Goal: Task Accomplishment & Management: Use online tool/utility

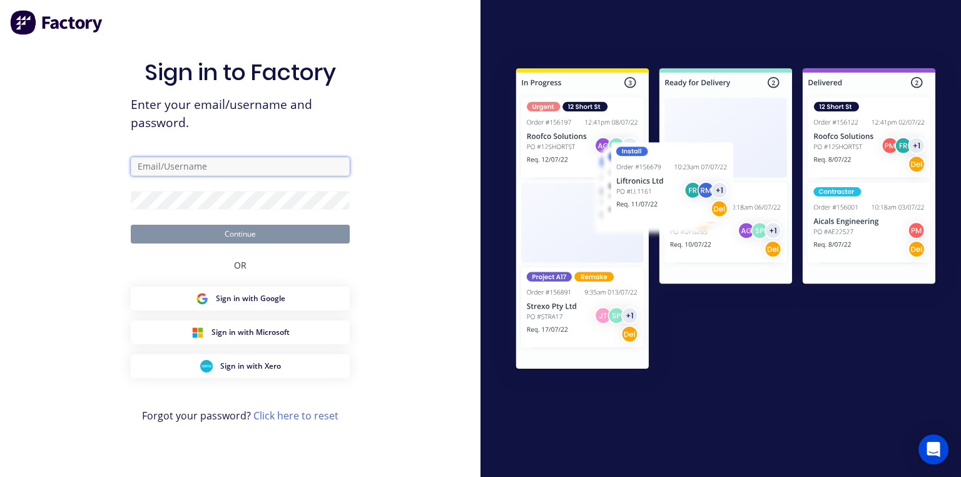
click at [210, 170] on input "text" at bounding box center [240, 166] width 219 height 19
type input "[PERSON_NAME][EMAIL_ADDRESS][DOMAIN_NAME]"
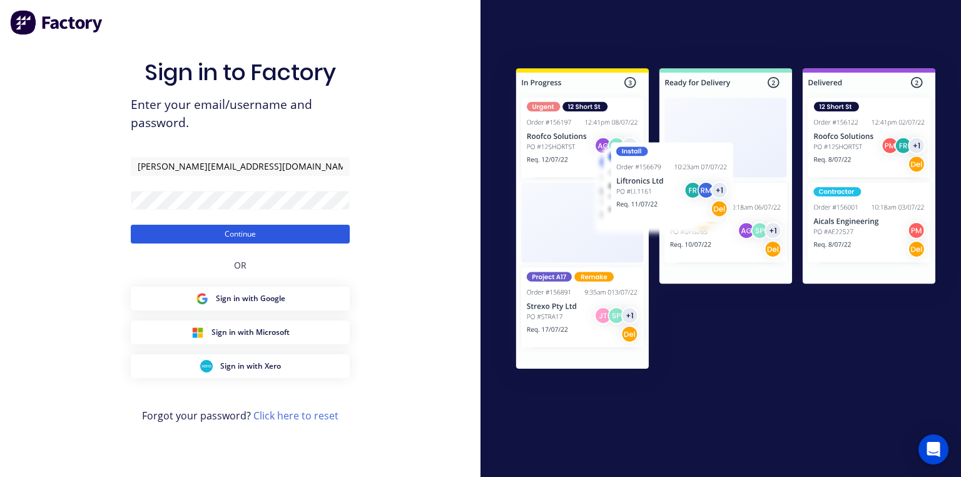
click at [272, 230] on button "Continue" at bounding box center [240, 234] width 219 height 19
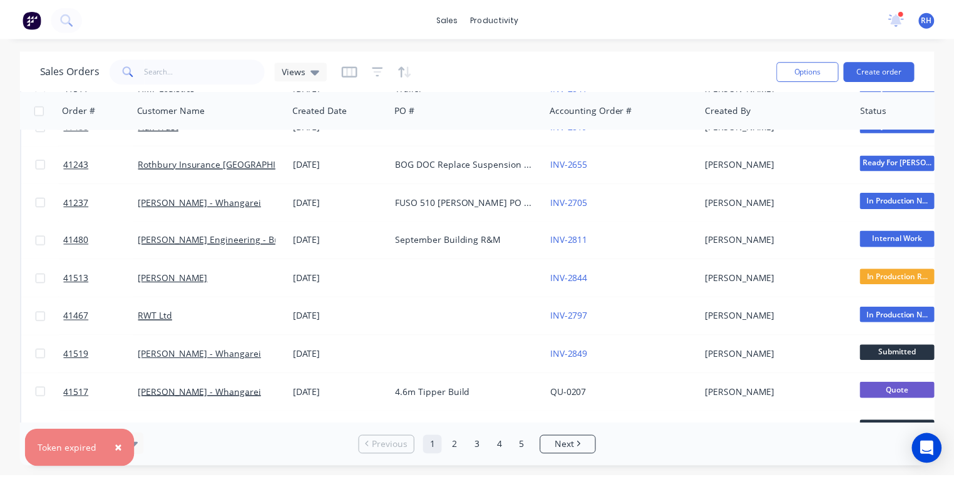
scroll to position [217, 0]
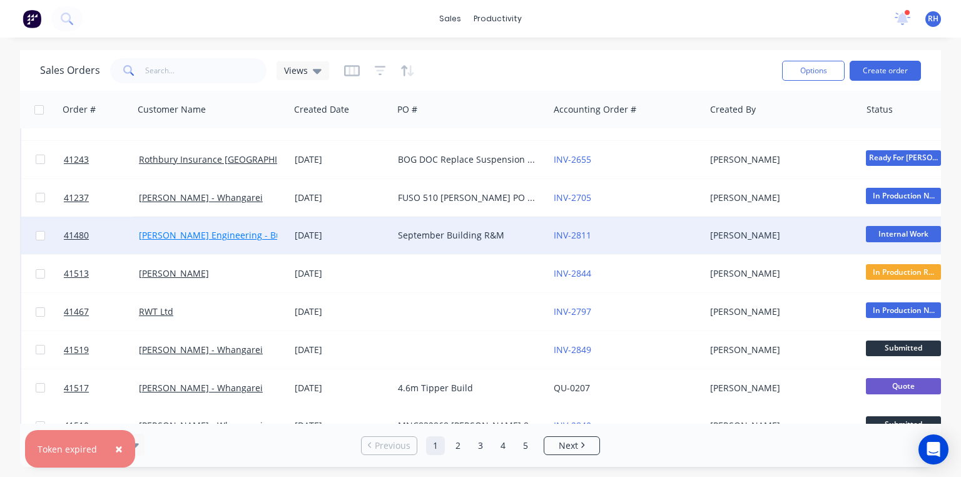
click at [258, 235] on link "[PERSON_NAME] Engineering - Building R M" at bounding box center [231, 235] width 185 height 12
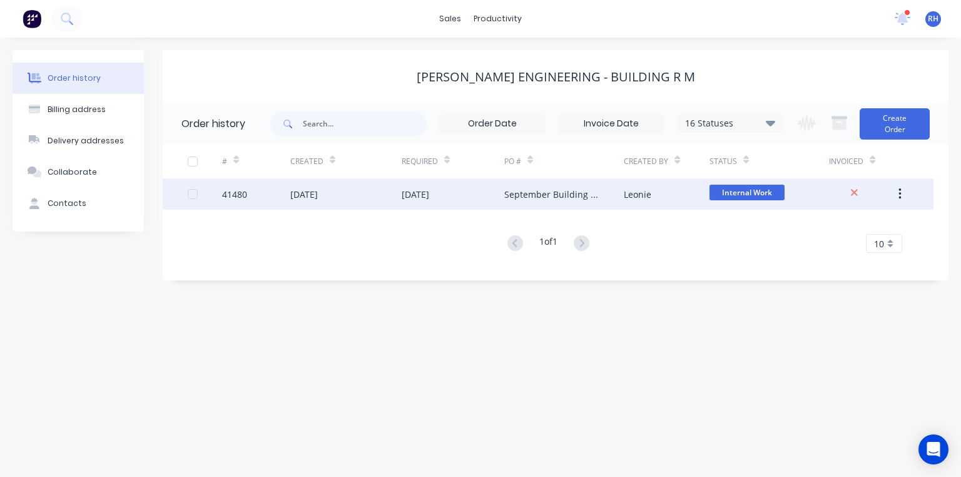
click at [335, 207] on div "[DATE]" at bounding box center [345, 193] width 111 height 31
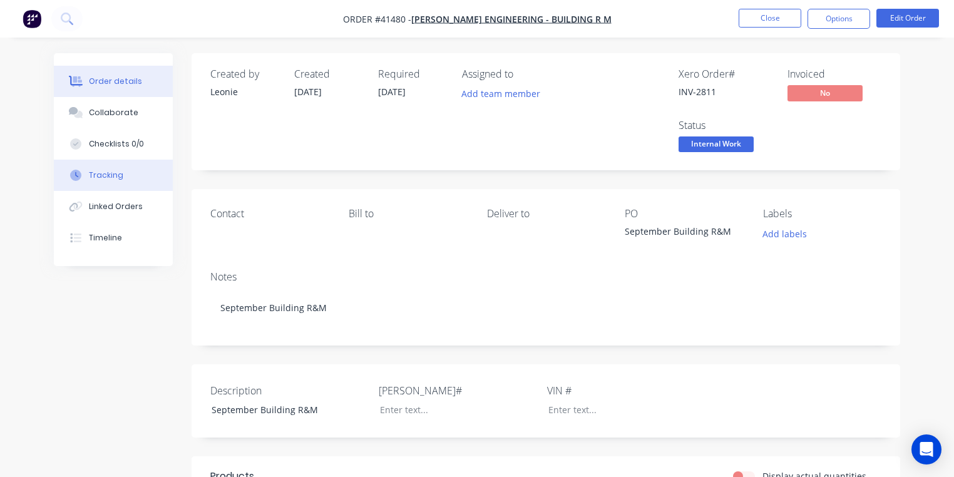
click at [131, 173] on button "Tracking" at bounding box center [113, 175] width 119 height 31
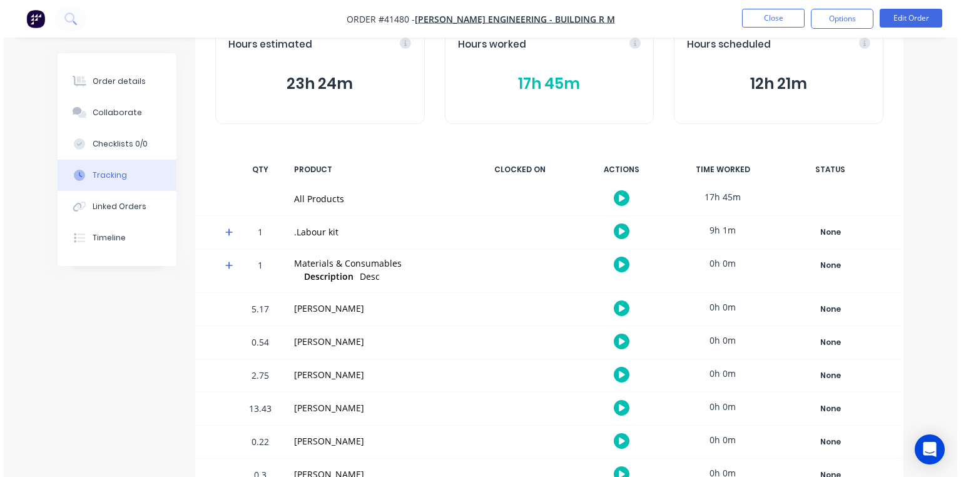
scroll to position [109, 0]
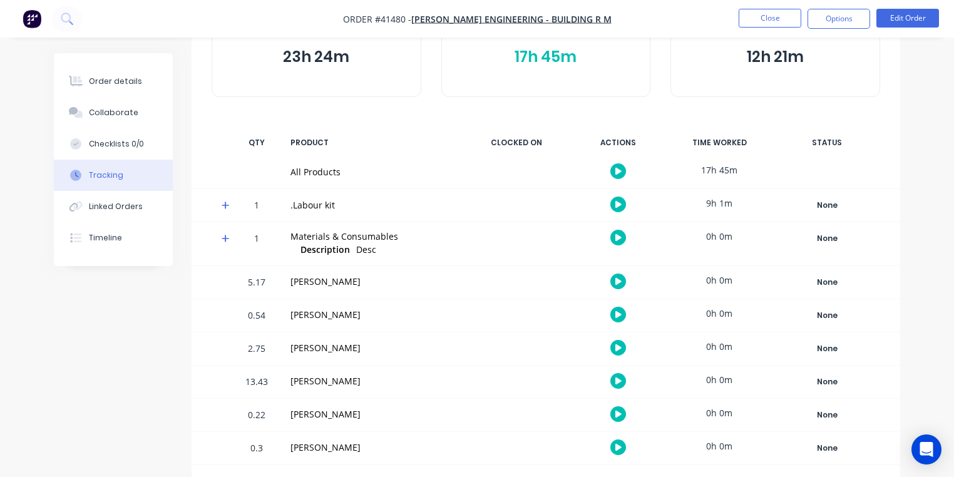
click at [225, 205] on icon at bounding box center [226, 206] width 8 height 8
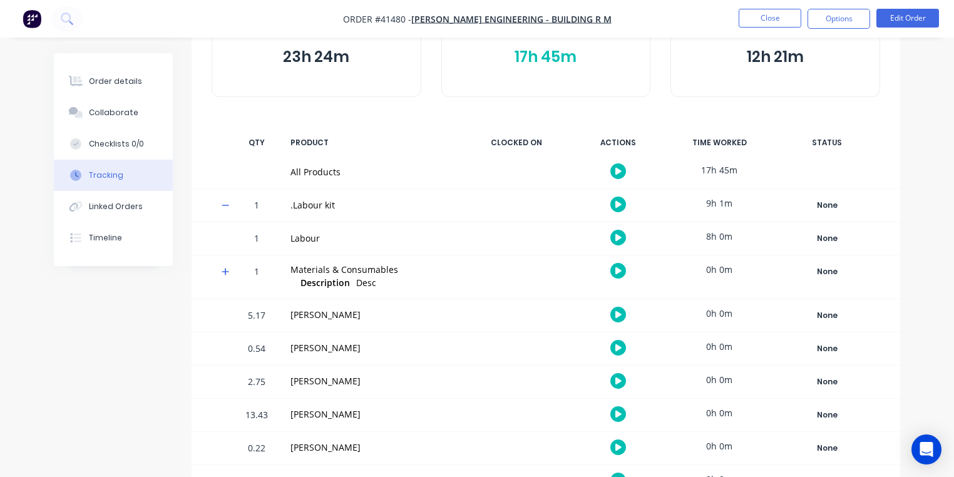
click at [618, 237] on icon "button" at bounding box center [618, 237] width 6 height 7
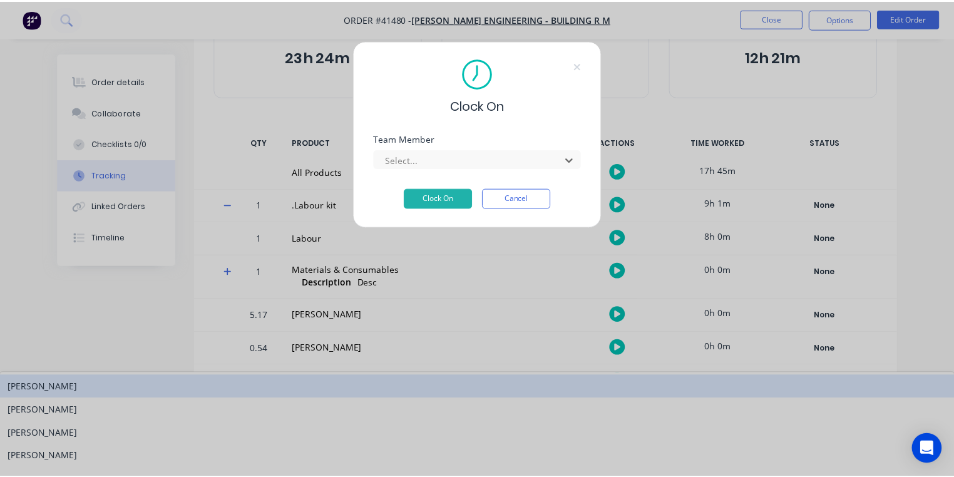
scroll to position [160, 0]
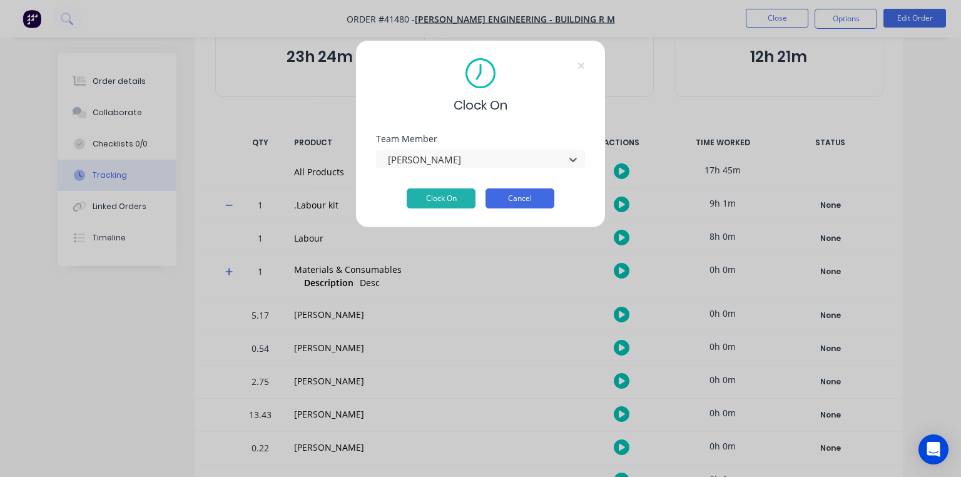
click at [516, 206] on button "Cancel" at bounding box center [520, 198] width 69 height 20
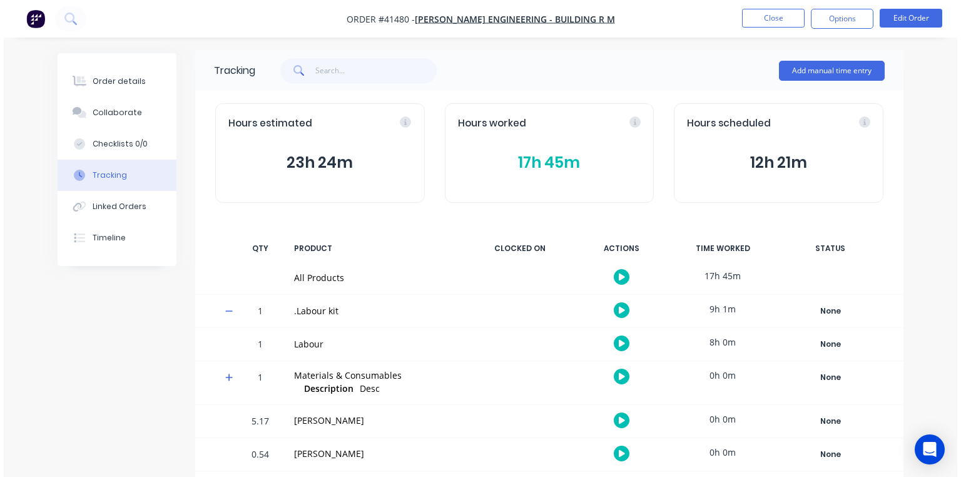
scroll to position [0, 0]
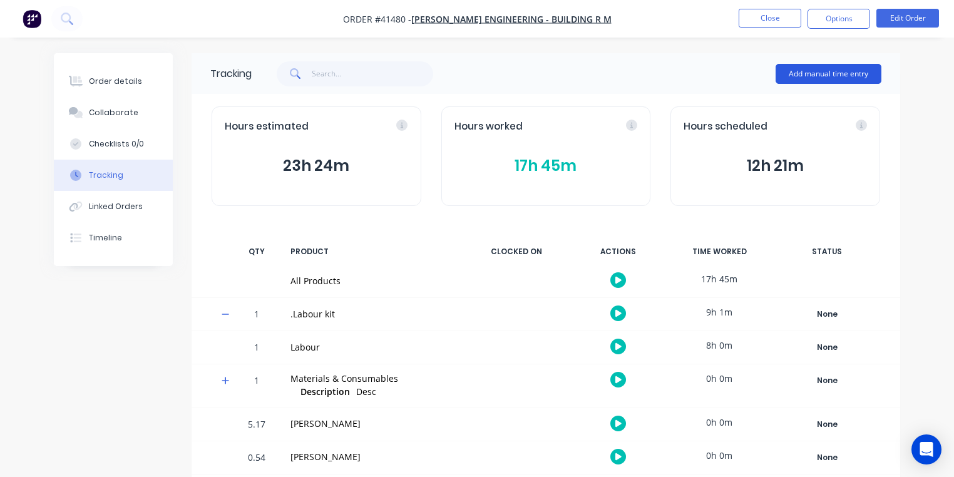
click at [821, 75] on button "Add manual time entry" at bounding box center [828, 74] width 106 height 20
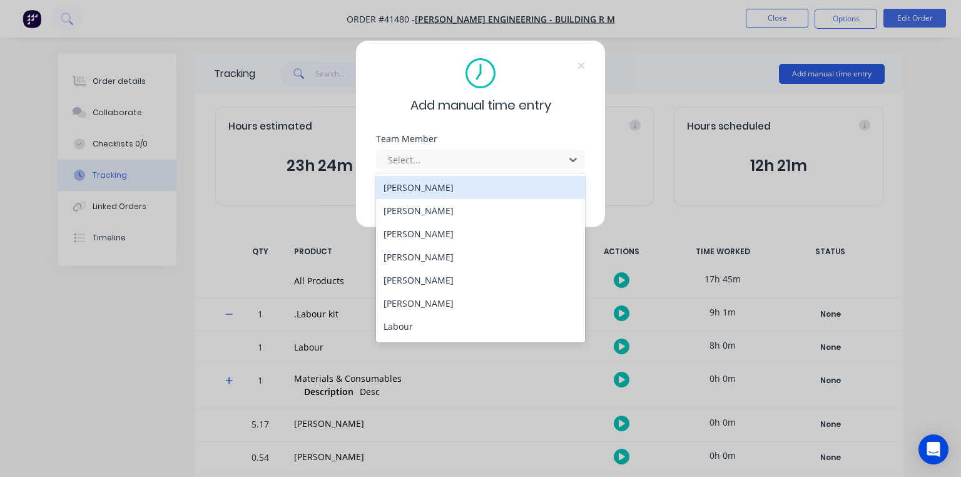
scroll to position [160, 0]
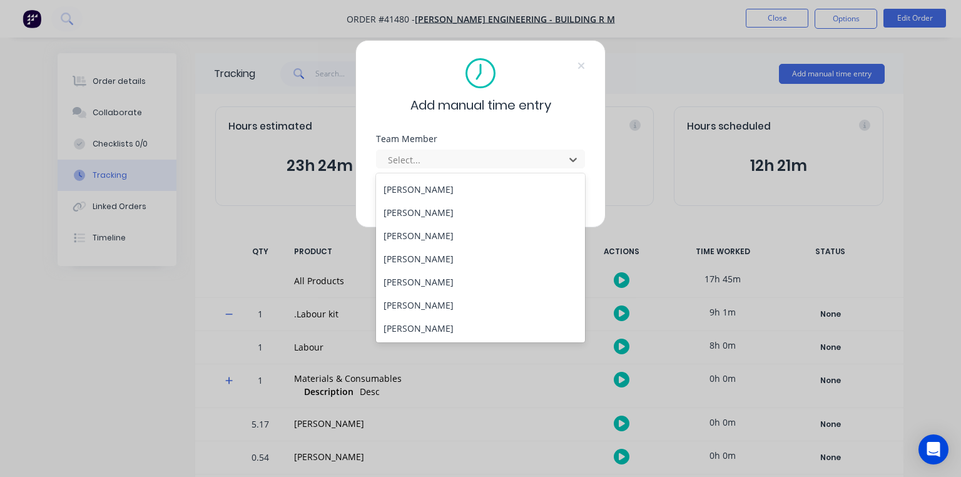
click at [441, 235] on div "[PERSON_NAME]" at bounding box center [480, 235] width 209 height 23
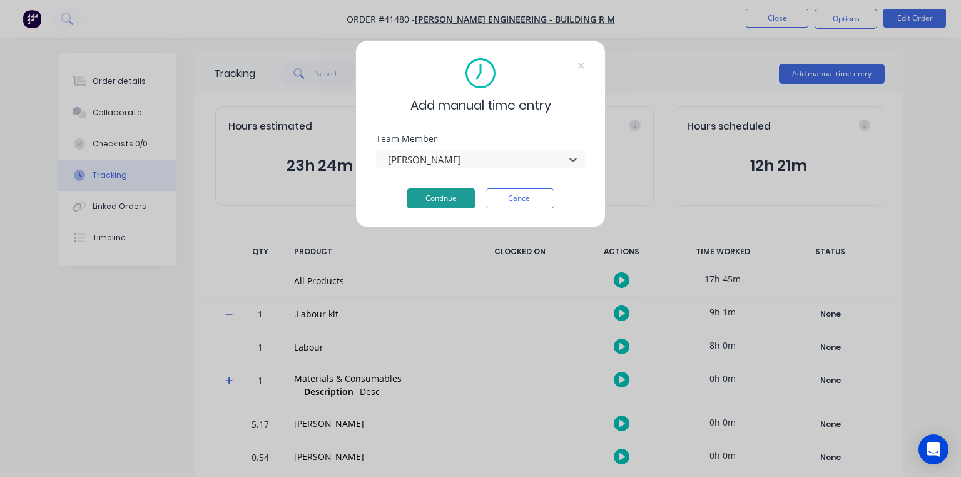
click at [456, 195] on button "Continue" at bounding box center [441, 198] width 69 height 20
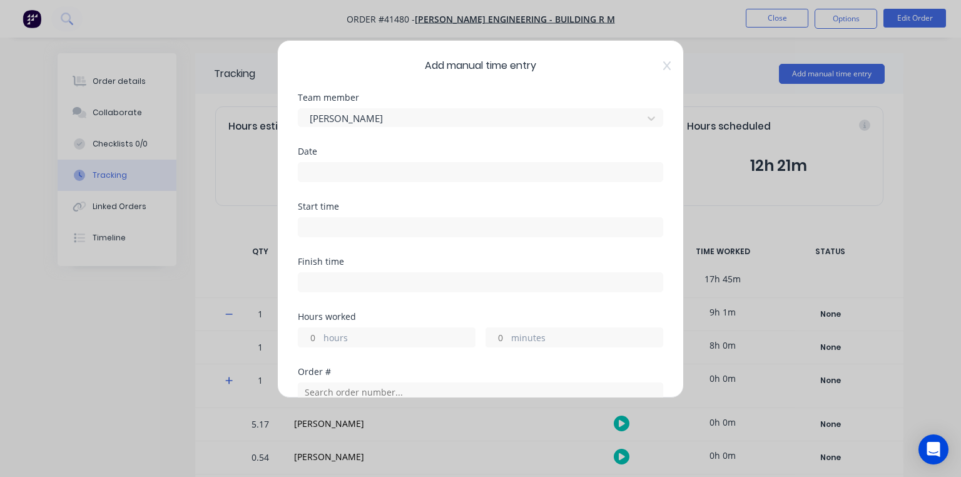
click at [379, 171] on input at bounding box center [481, 172] width 364 height 19
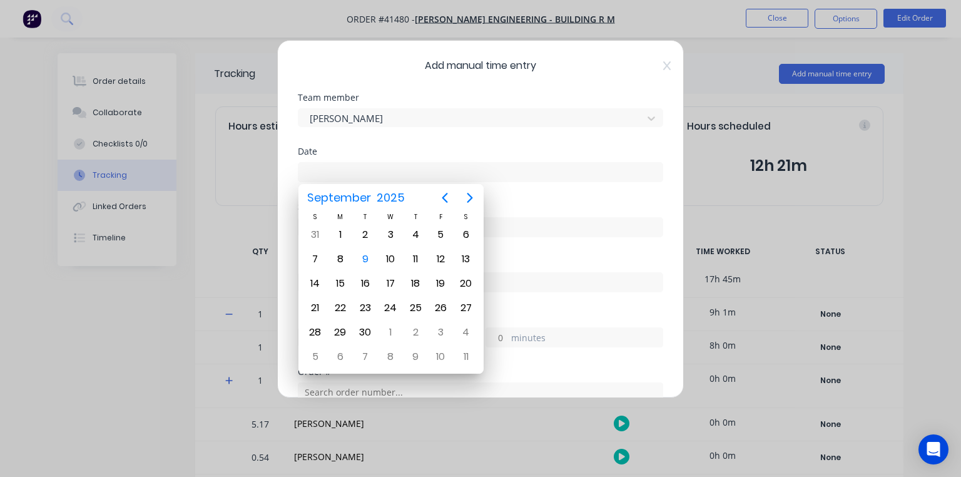
click at [364, 257] on div "9" at bounding box center [365, 259] width 19 height 19
type input "[DATE]"
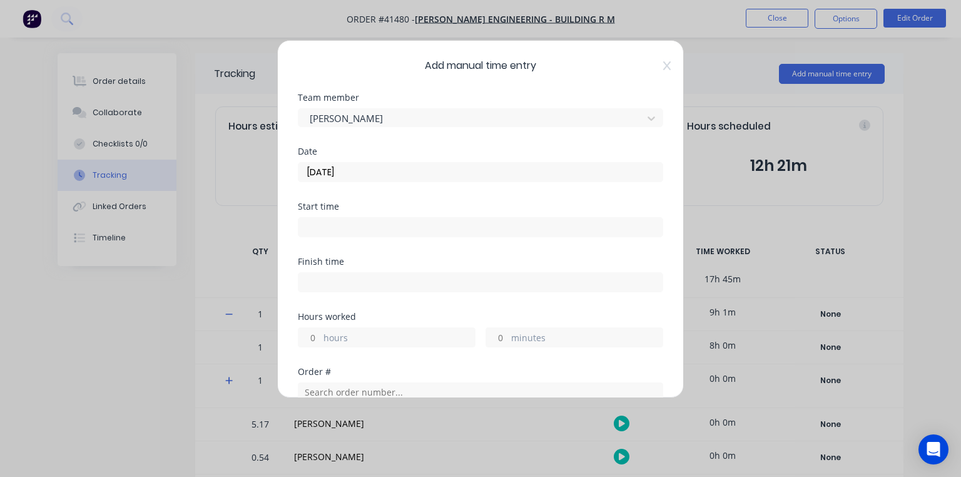
click at [368, 225] on input at bounding box center [481, 227] width 364 height 19
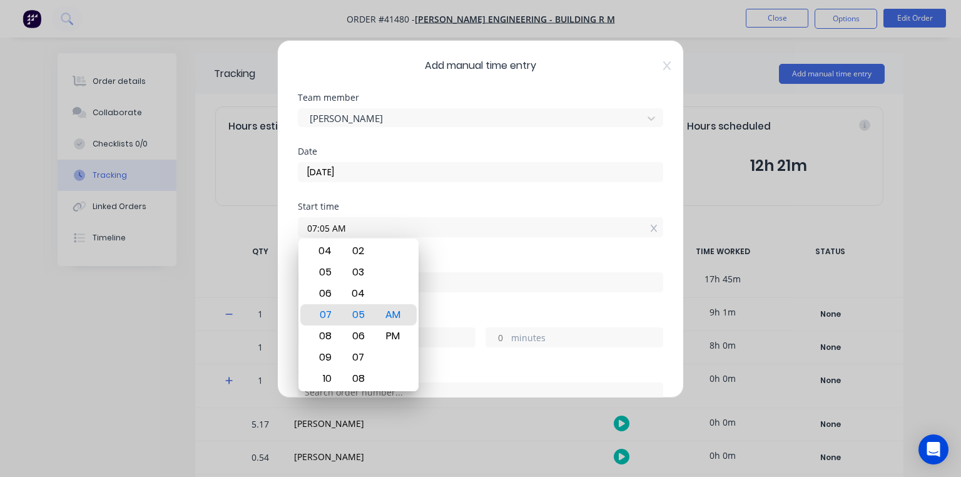
click at [328, 294] on div "06" at bounding box center [324, 293] width 31 height 21
type input "06:30 AM"
click at [409, 200] on div "Date [DATE]" at bounding box center [481, 174] width 366 height 55
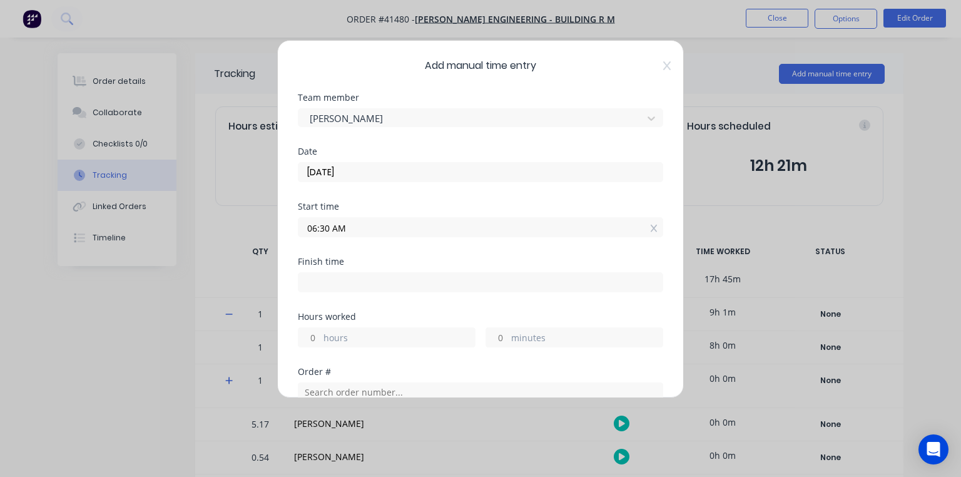
click at [368, 284] on input at bounding box center [481, 282] width 364 height 19
type input "07:05 AM"
type input "0"
type input "35"
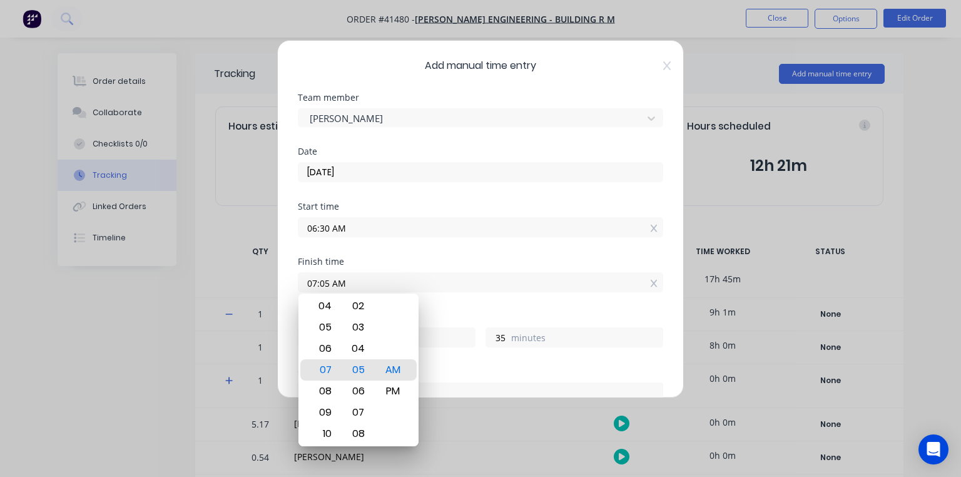
type input "07:02 AM"
type input "32"
type input "07:00 AM"
type input "30"
click at [452, 309] on div "Finish time 07:00 AM" at bounding box center [481, 284] width 366 height 55
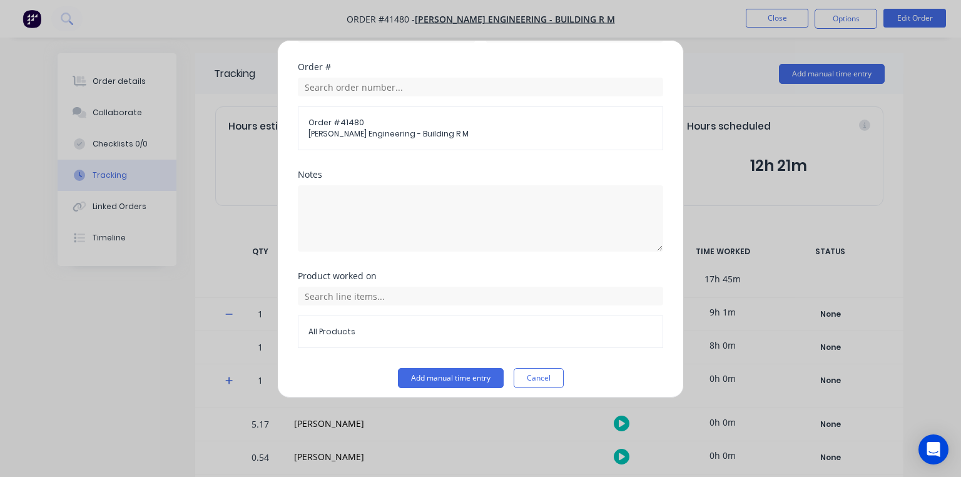
scroll to position [310, 0]
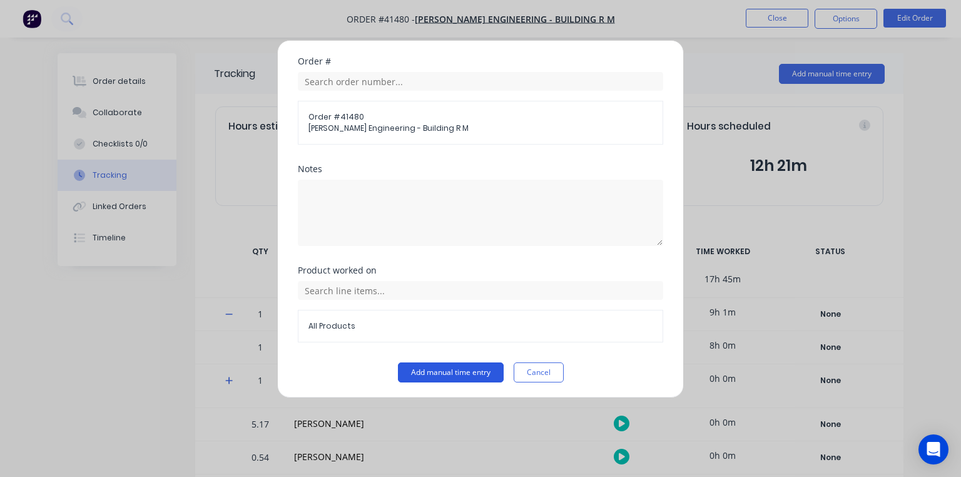
click at [479, 365] on button "Add manual time entry" at bounding box center [451, 372] width 106 height 20
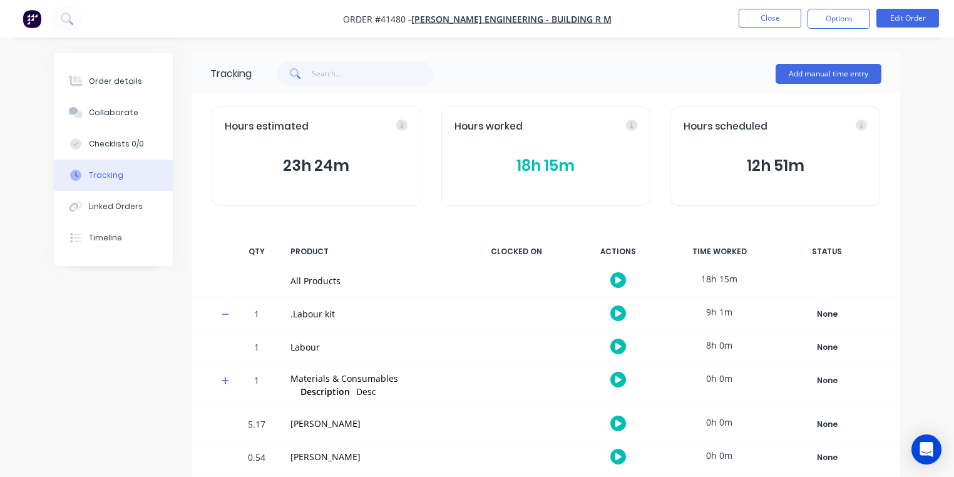
click at [29, 22] on img "button" at bounding box center [32, 18] width 19 height 19
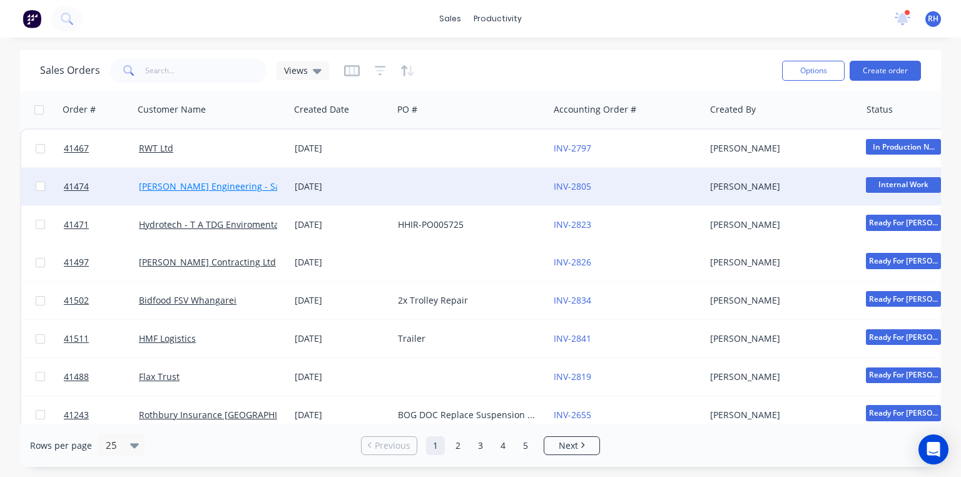
click at [232, 183] on link "[PERSON_NAME] Engineering - Safety" at bounding box center [217, 186] width 157 height 12
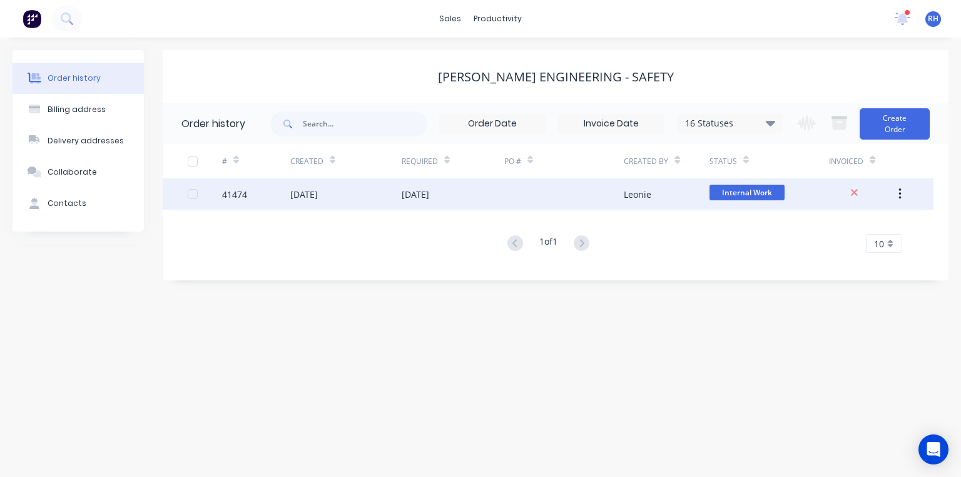
click at [418, 196] on div "[DATE]" at bounding box center [416, 194] width 28 height 13
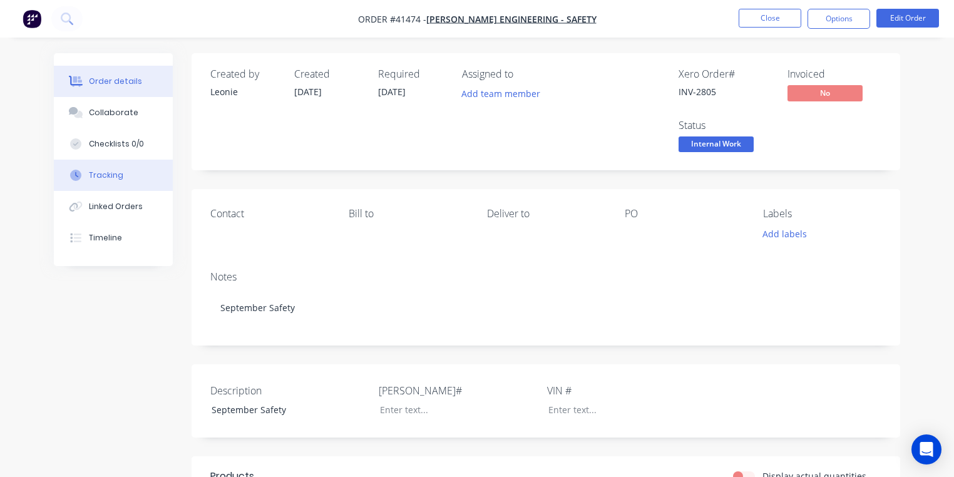
click at [121, 170] on button "Tracking" at bounding box center [113, 175] width 119 height 31
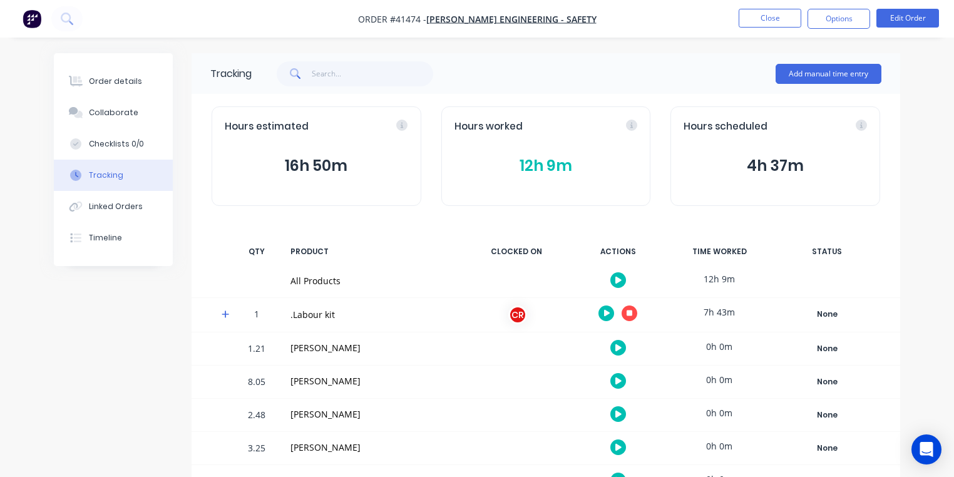
click at [227, 319] on span at bounding box center [228, 316] width 13 height 13
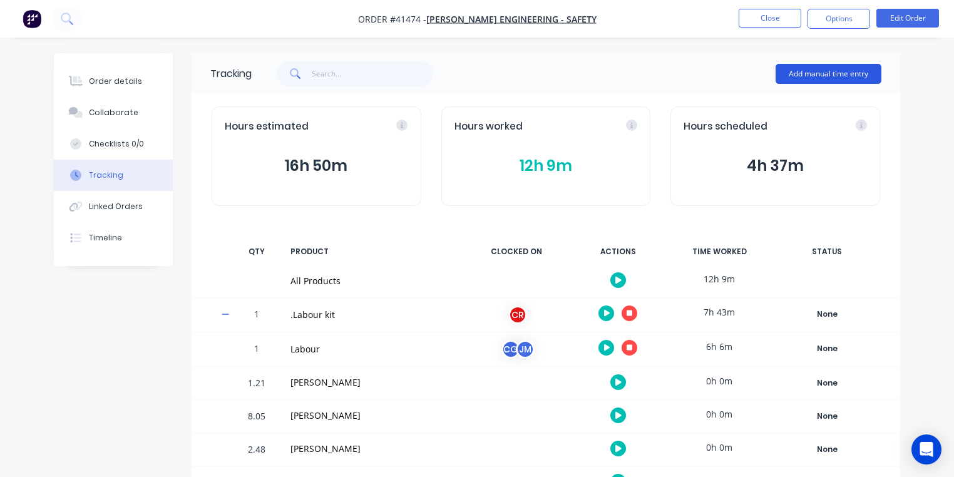
click at [824, 74] on button "Add manual time entry" at bounding box center [828, 74] width 106 height 20
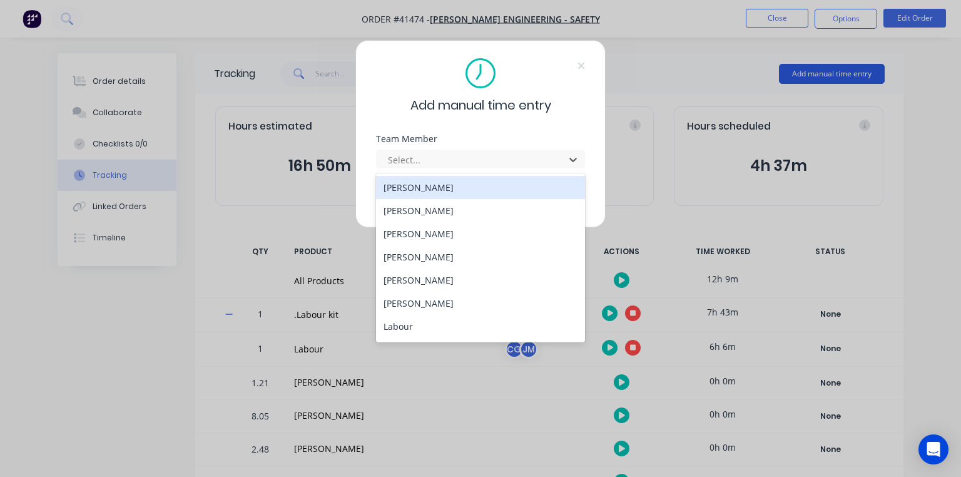
scroll to position [160, 0]
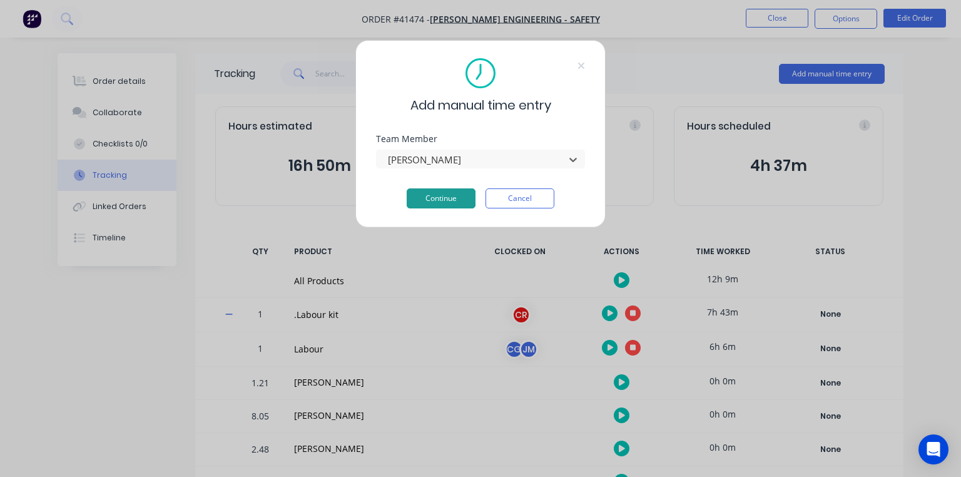
click at [452, 193] on button "Continue" at bounding box center [441, 198] width 69 height 20
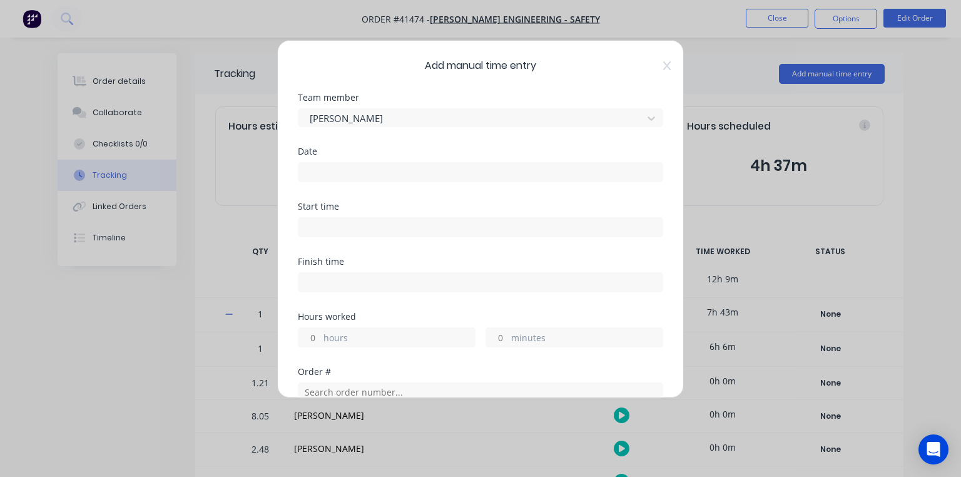
click at [401, 172] on input at bounding box center [481, 172] width 364 height 19
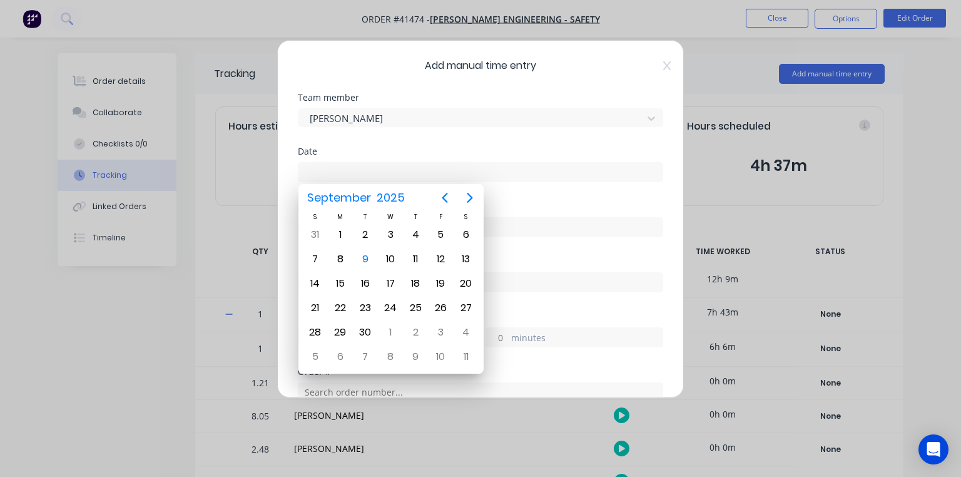
click at [369, 258] on div "9" at bounding box center [365, 259] width 19 height 19
type input "[DATE]"
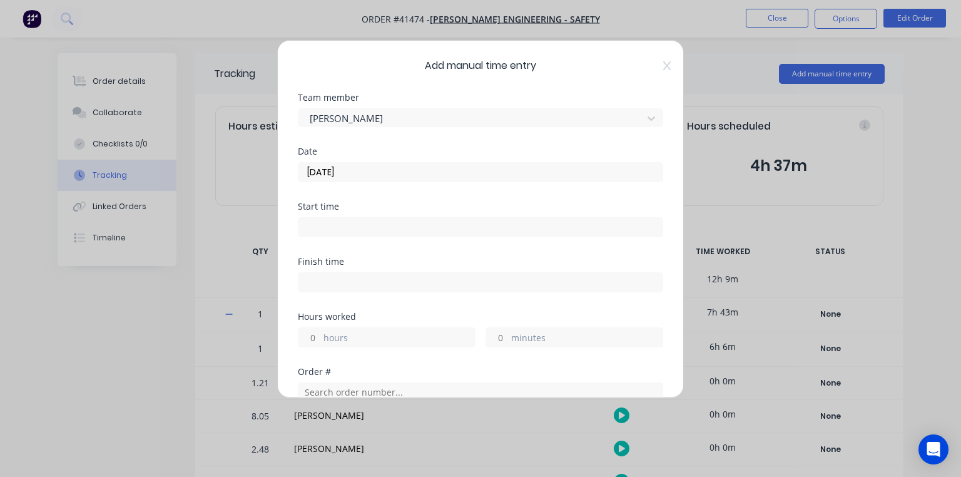
click at [361, 228] on input at bounding box center [481, 227] width 364 height 19
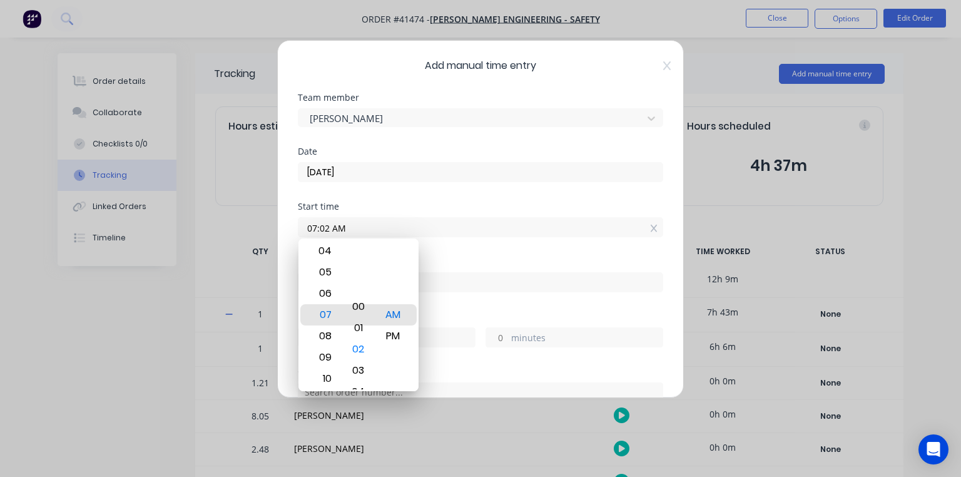
type input "07:00 AM"
click at [449, 252] on div "Start time 07:00 AM" at bounding box center [481, 229] width 366 height 55
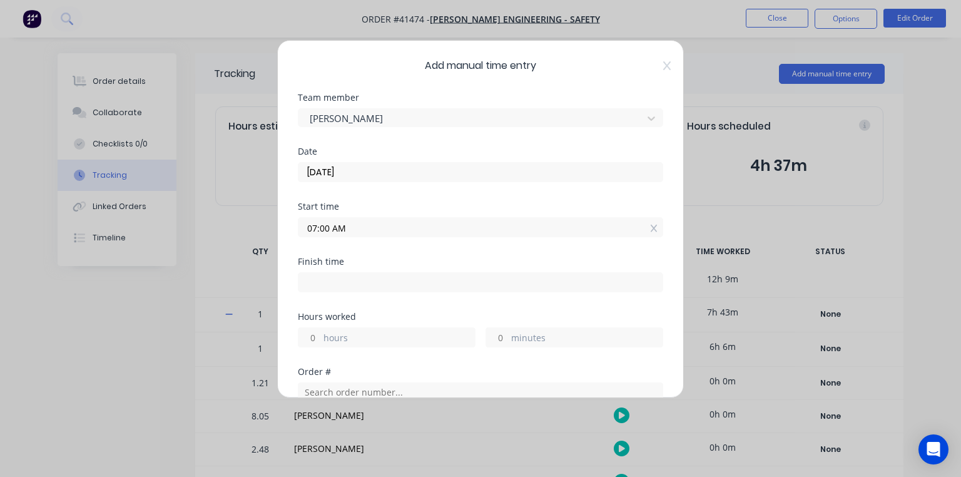
click at [374, 285] on input at bounding box center [481, 282] width 364 height 19
type input "07:06 AM"
type input "0"
type input "6"
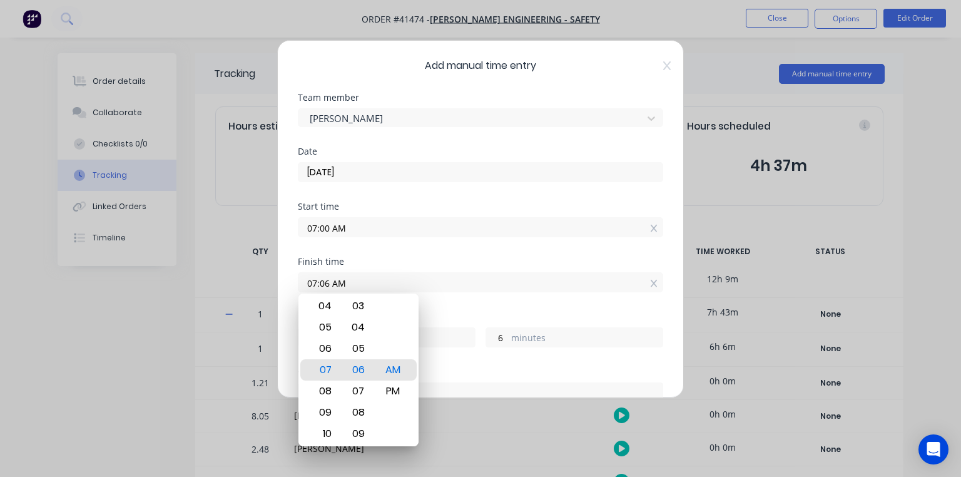
click at [468, 307] on div "Finish time 07:06 AM" at bounding box center [481, 284] width 366 height 55
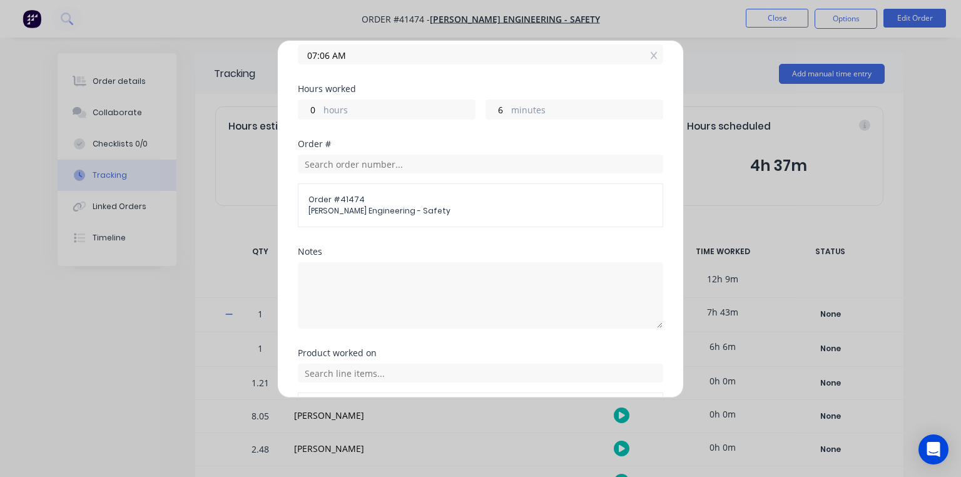
scroll to position [310, 0]
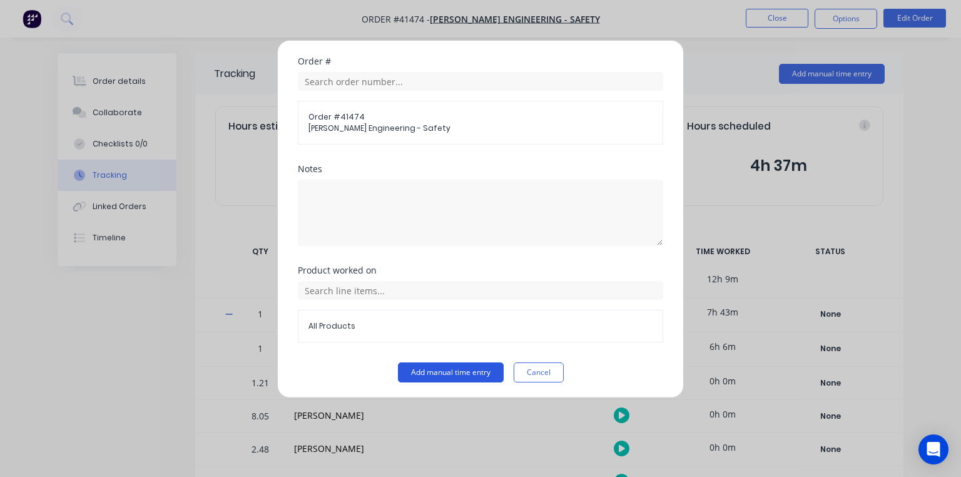
click at [471, 368] on button "Add manual time entry" at bounding box center [451, 372] width 106 height 20
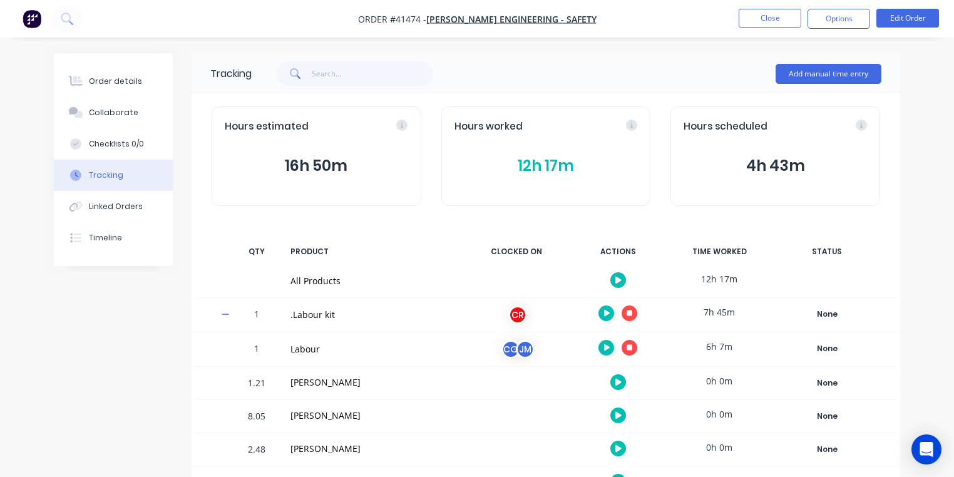
click at [35, 18] on img "button" at bounding box center [32, 18] width 19 height 19
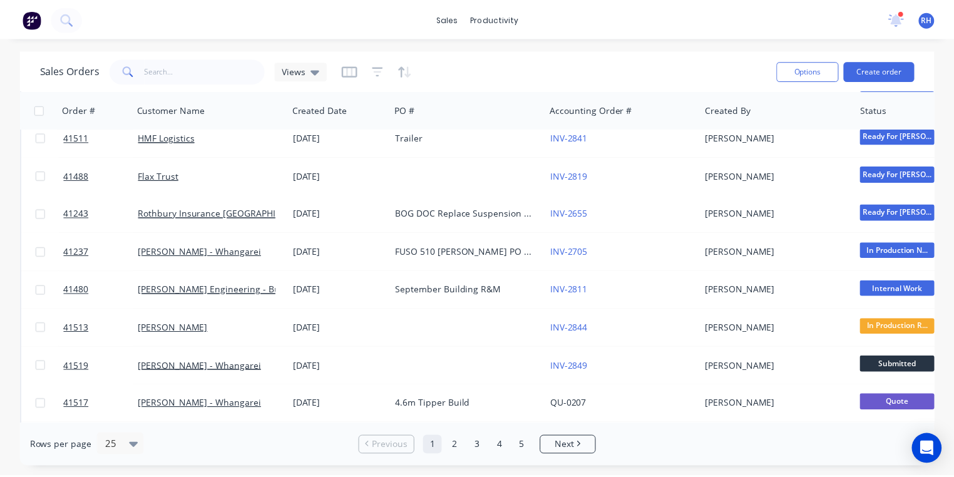
scroll to position [243, 0]
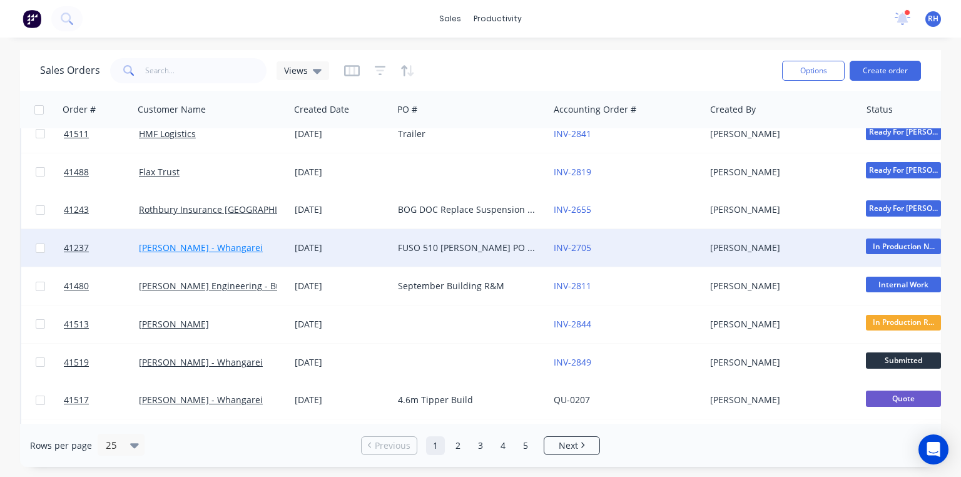
click at [221, 250] on link "[PERSON_NAME] - Whangarei" at bounding box center [201, 248] width 124 height 12
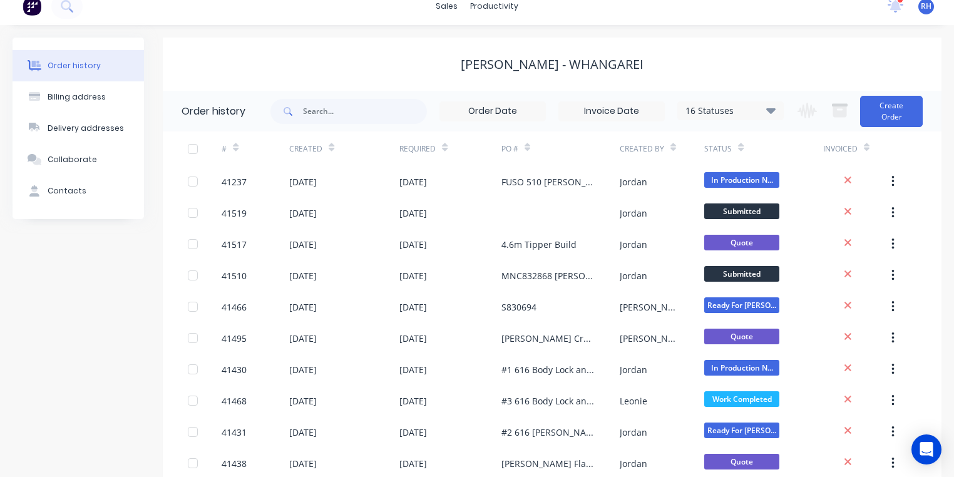
scroll to position [13, 0]
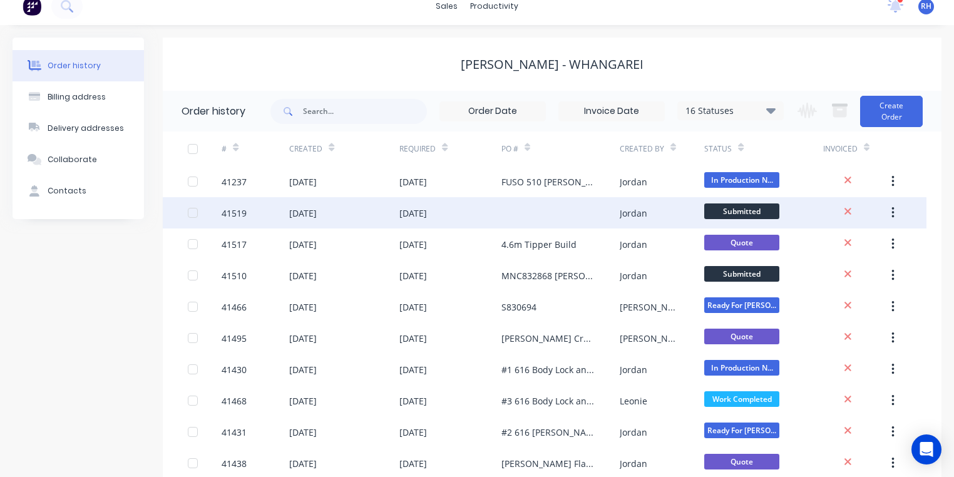
click at [317, 213] on div "[DATE]" at bounding box center [303, 213] width 28 height 13
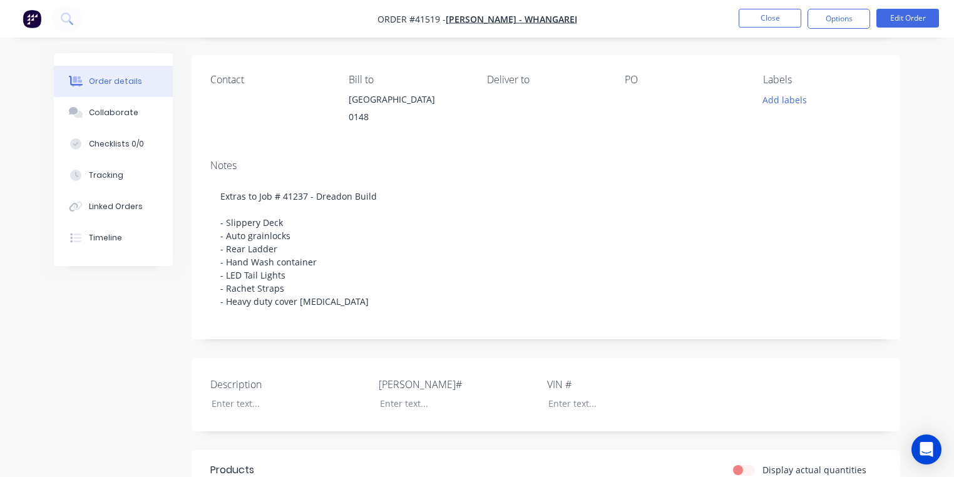
scroll to position [135, 0]
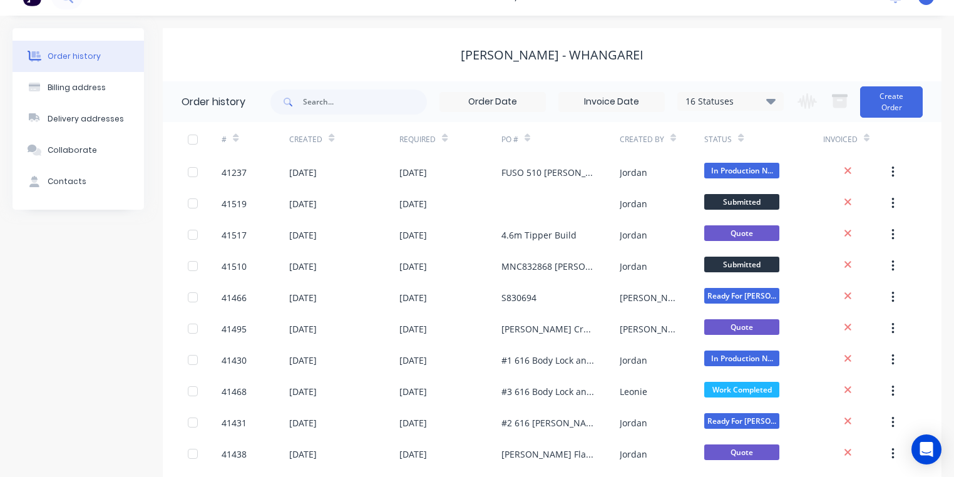
scroll to position [58, 0]
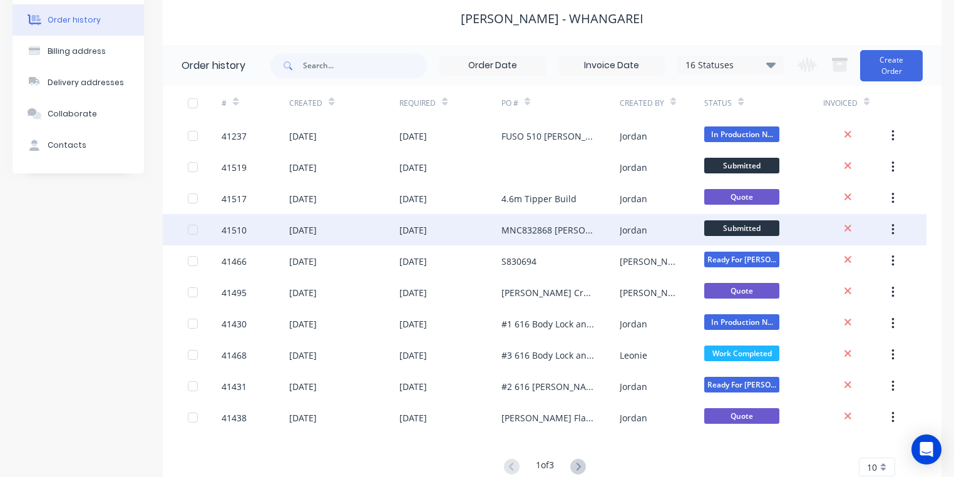
click at [317, 233] on div "[DATE]" at bounding box center [303, 229] width 28 height 13
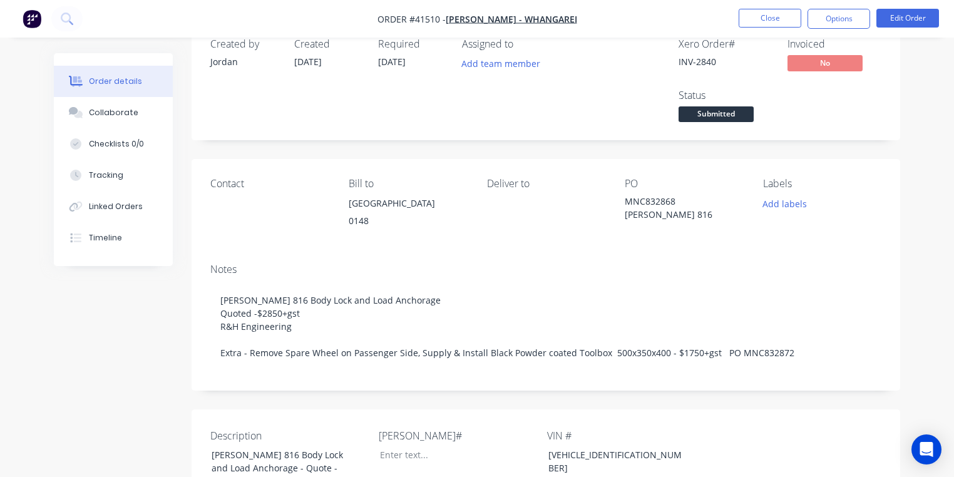
scroll to position [31, 0]
click at [120, 173] on div "Tracking" at bounding box center [106, 175] width 34 height 11
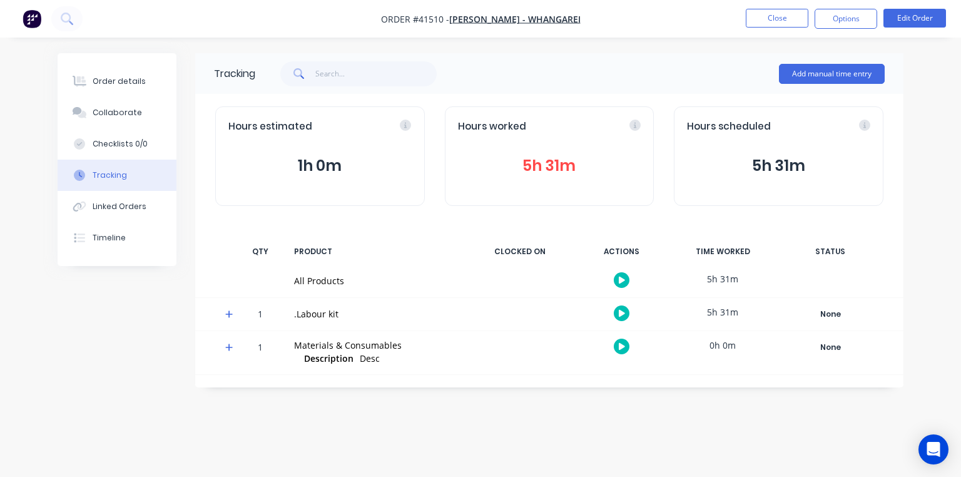
click at [233, 310] on icon at bounding box center [229, 314] width 8 height 9
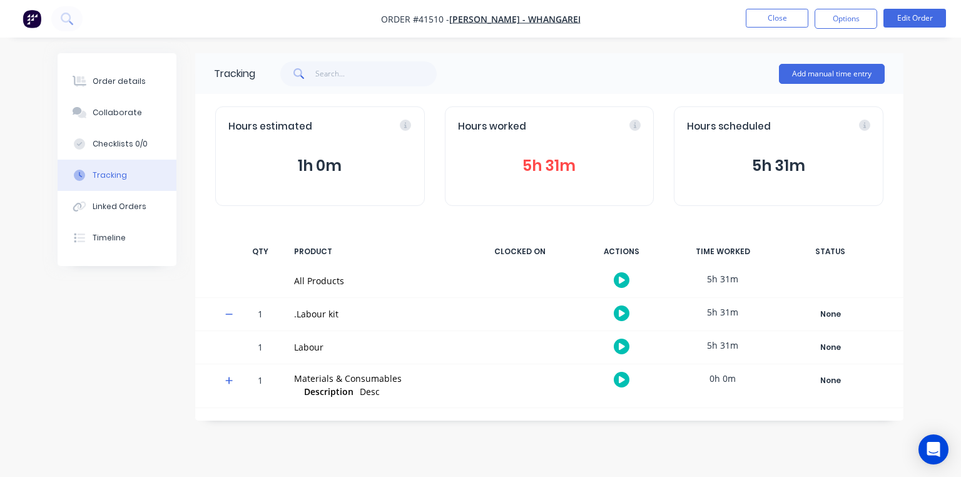
click at [621, 347] on icon "button" at bounding box center [622, 346] width 6 height 7
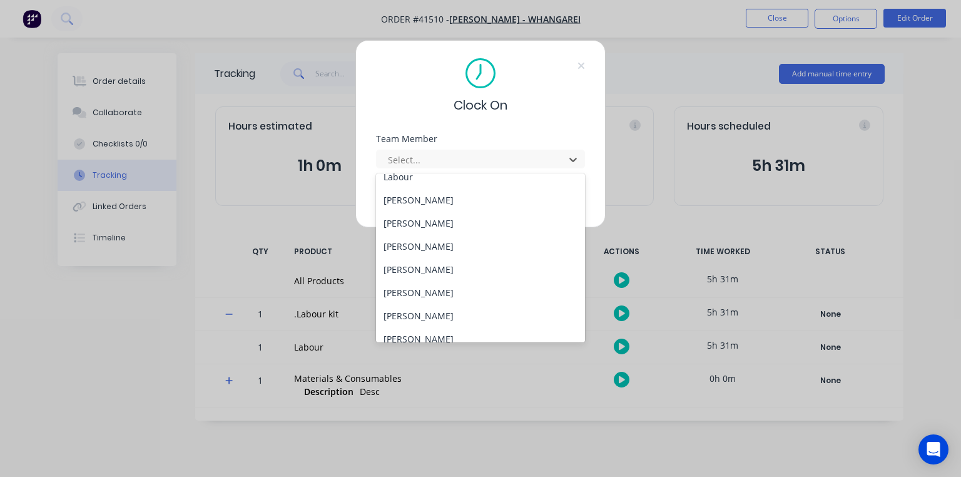
scroll to position [160, 0]
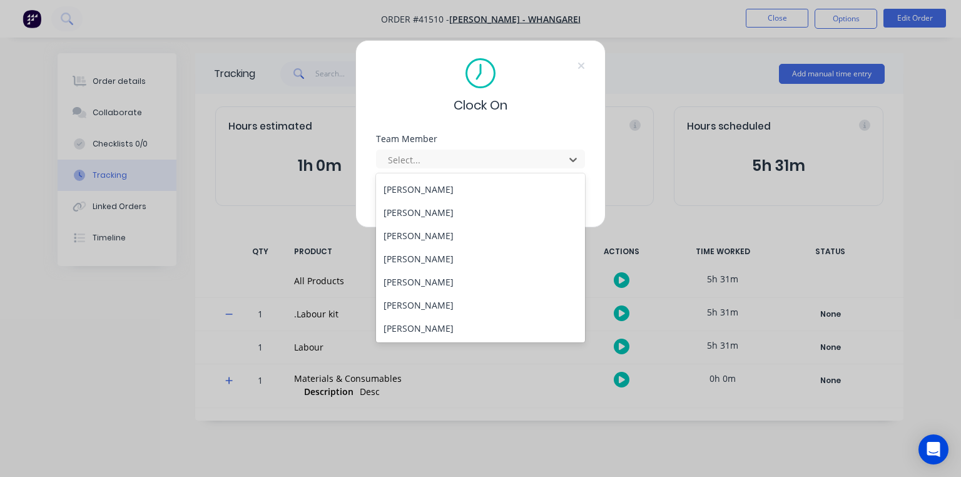
click at [442, 236] on div "[PERSON_NAME]" at bounding box center [480, 235] width 209 height 23
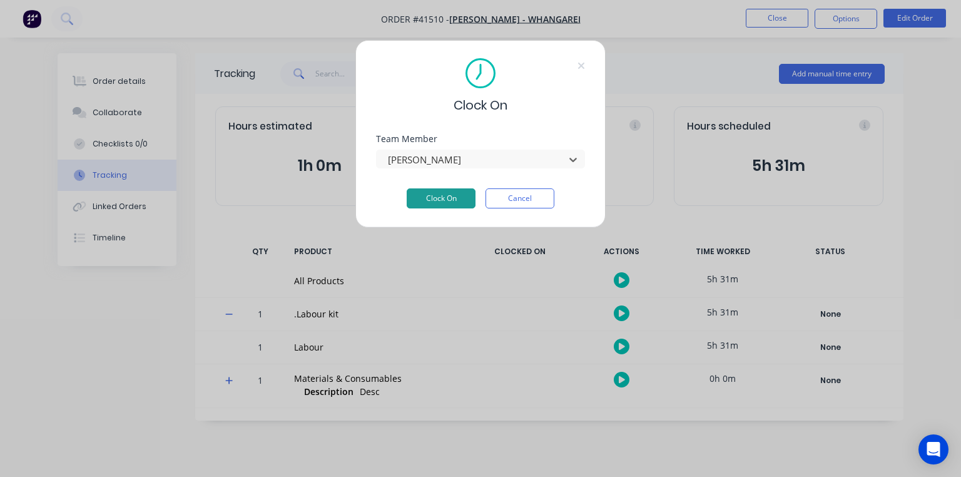
click at [447, 203] on button "Clock On" at bounding box center [441, 198] width 69 height 20
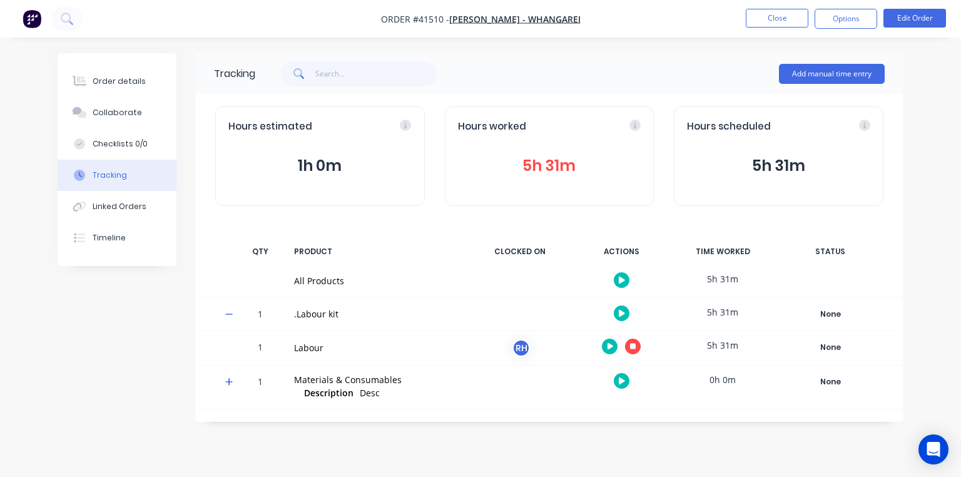
click at [41, 13] on img "button" at bounding box center [32, 18] width 19 height 19
